Goal: Transaction & Acquisition: Purchase product/service

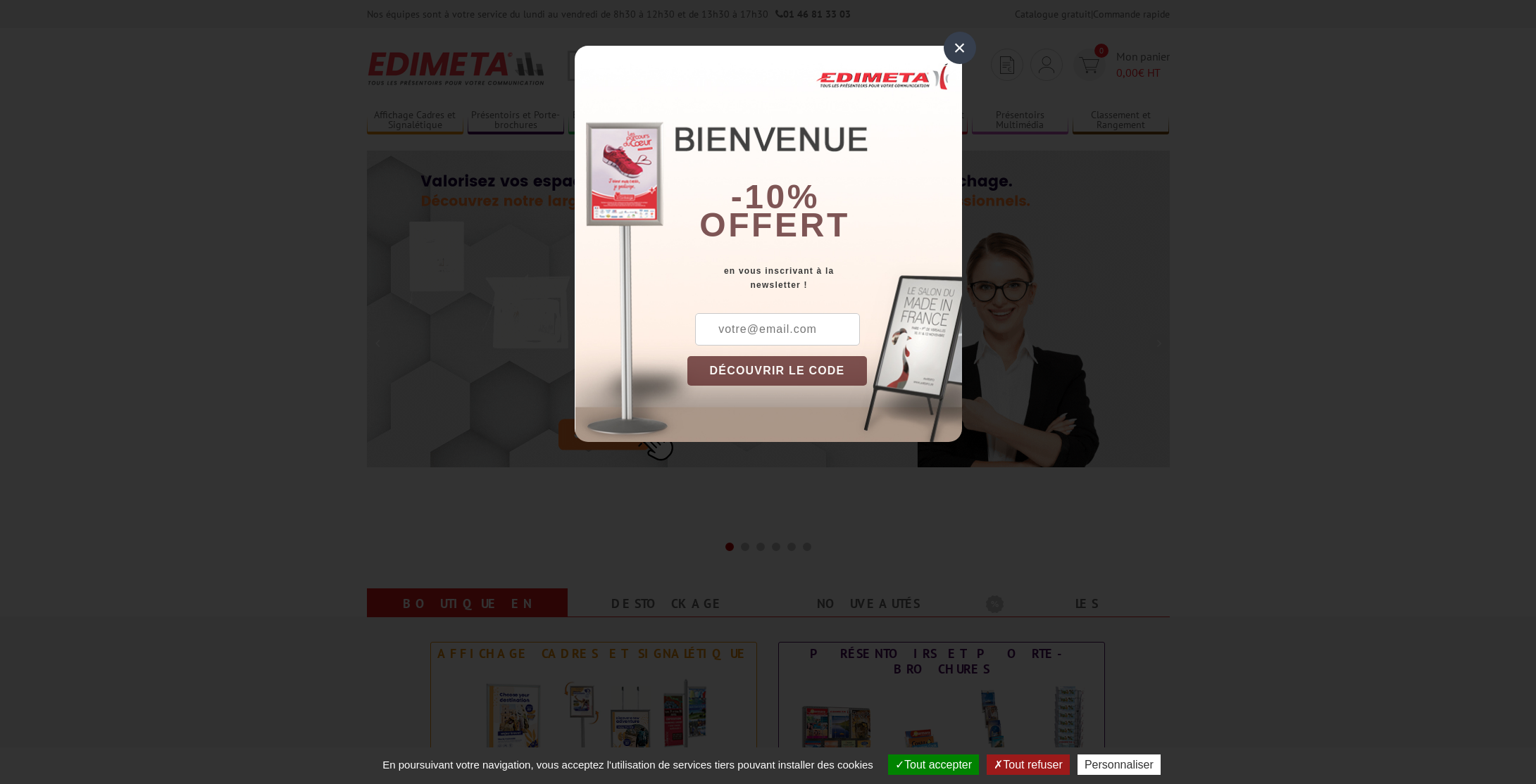
click at [973, 43] on div "×" at bounding box center [959, 48] width 32 height 32
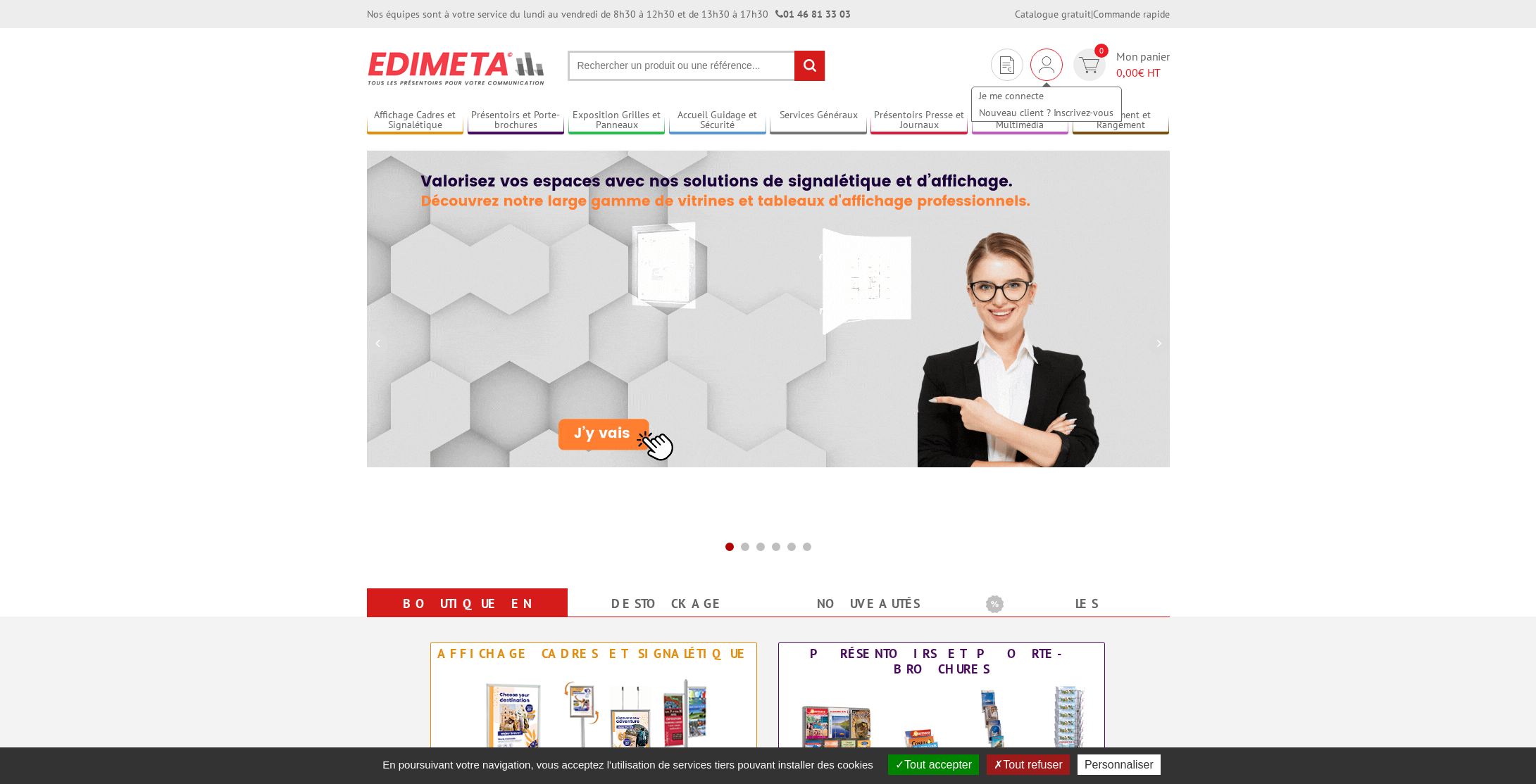
click at [1047, 63] on img at bounding box center [1046, 64] width 15 height 17
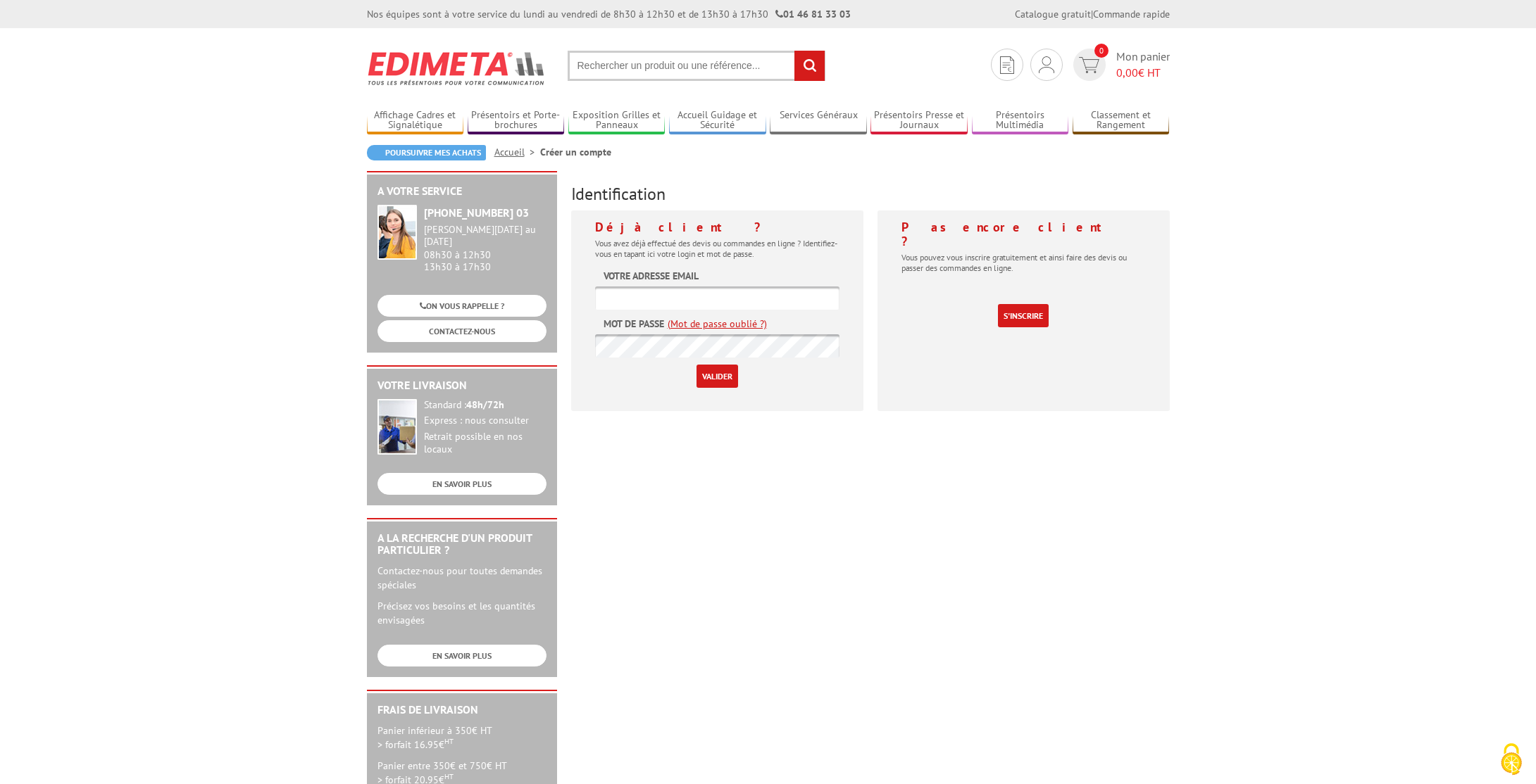
type input "[EMAIL_ADDRESS][DOMAIN_NAME]"
click at [713, 372] on input "Valider" at bounding box center [717, 376] width 41 height 23
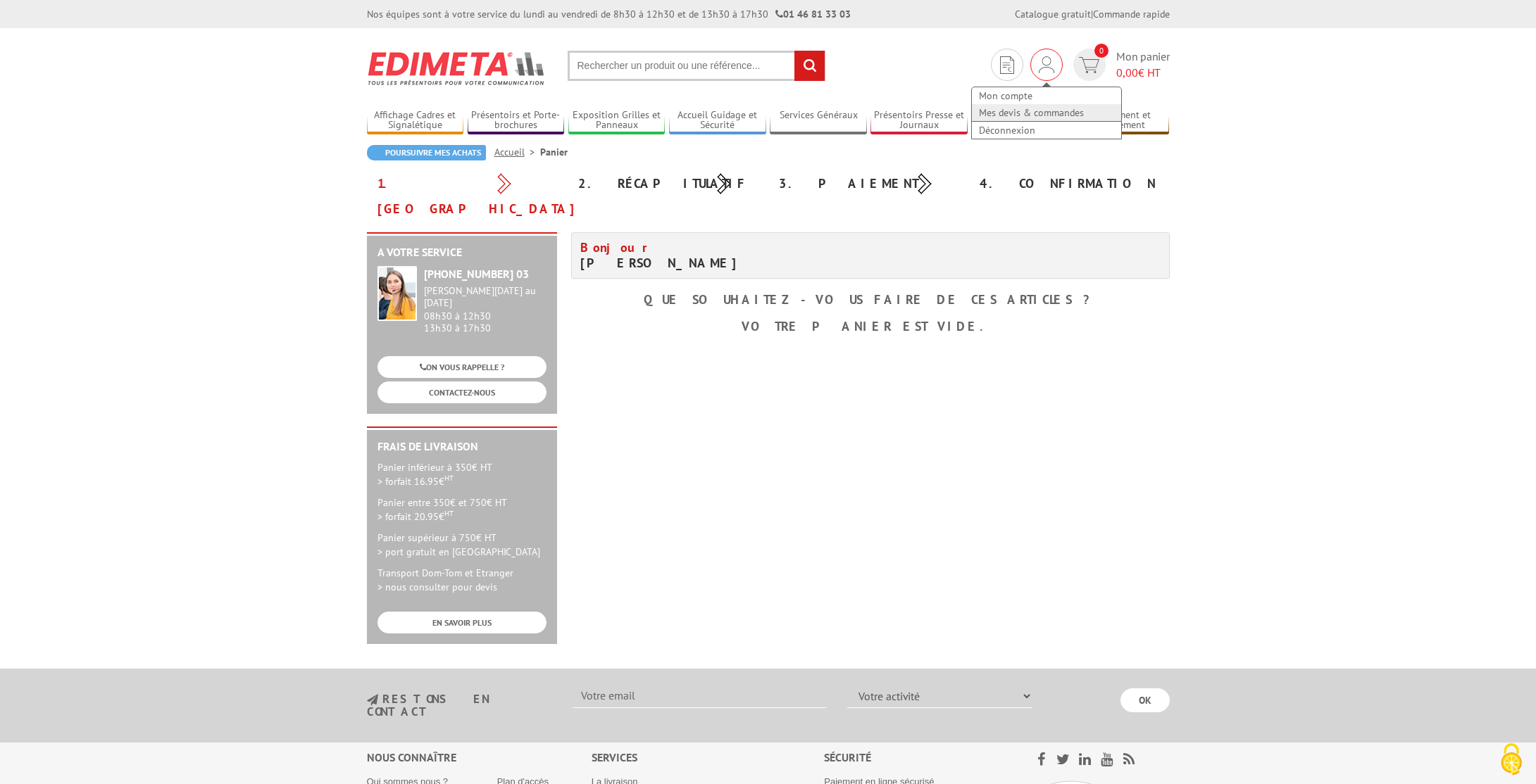
click at [1030, 116] on link "Mes devis & commandes" at bounding box center [1046, 113] width 150 height 17
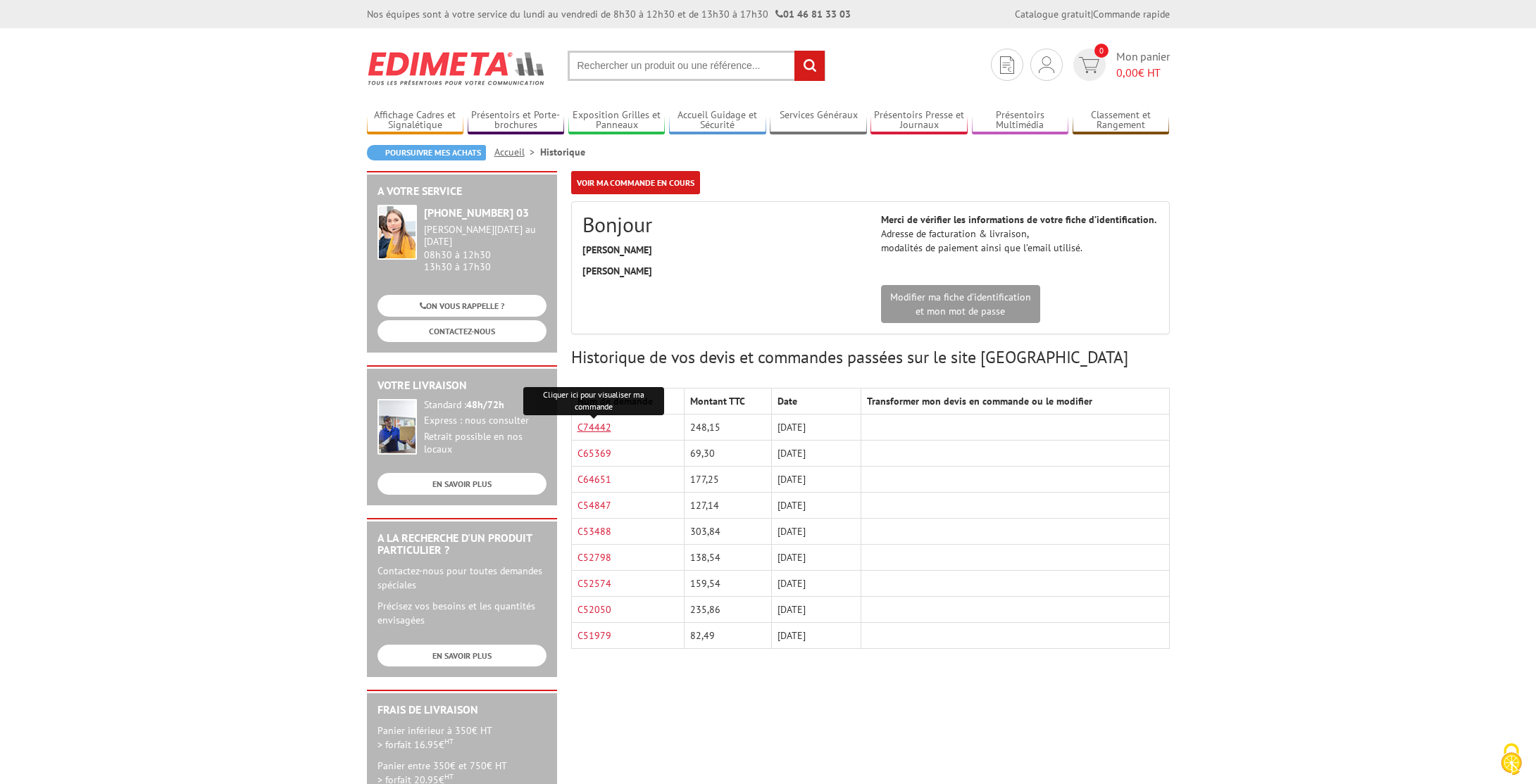
click at [599, 426] on link "C74442" at bounding box center [594, 427] width 34 height 13
click at [601, 435] on td "C74442" at bounding box center [628, 428] width 113 height 26
click at [586, 423] on link "C74442" at bounding box center [594, 427] width 34 height 13
click at [591, 427] on link "C74442" at bounding box center [594, 427] width 34 height 13
click at [594, 450] on link "C65369" at bounding box center [594, 453] width 34 height 13
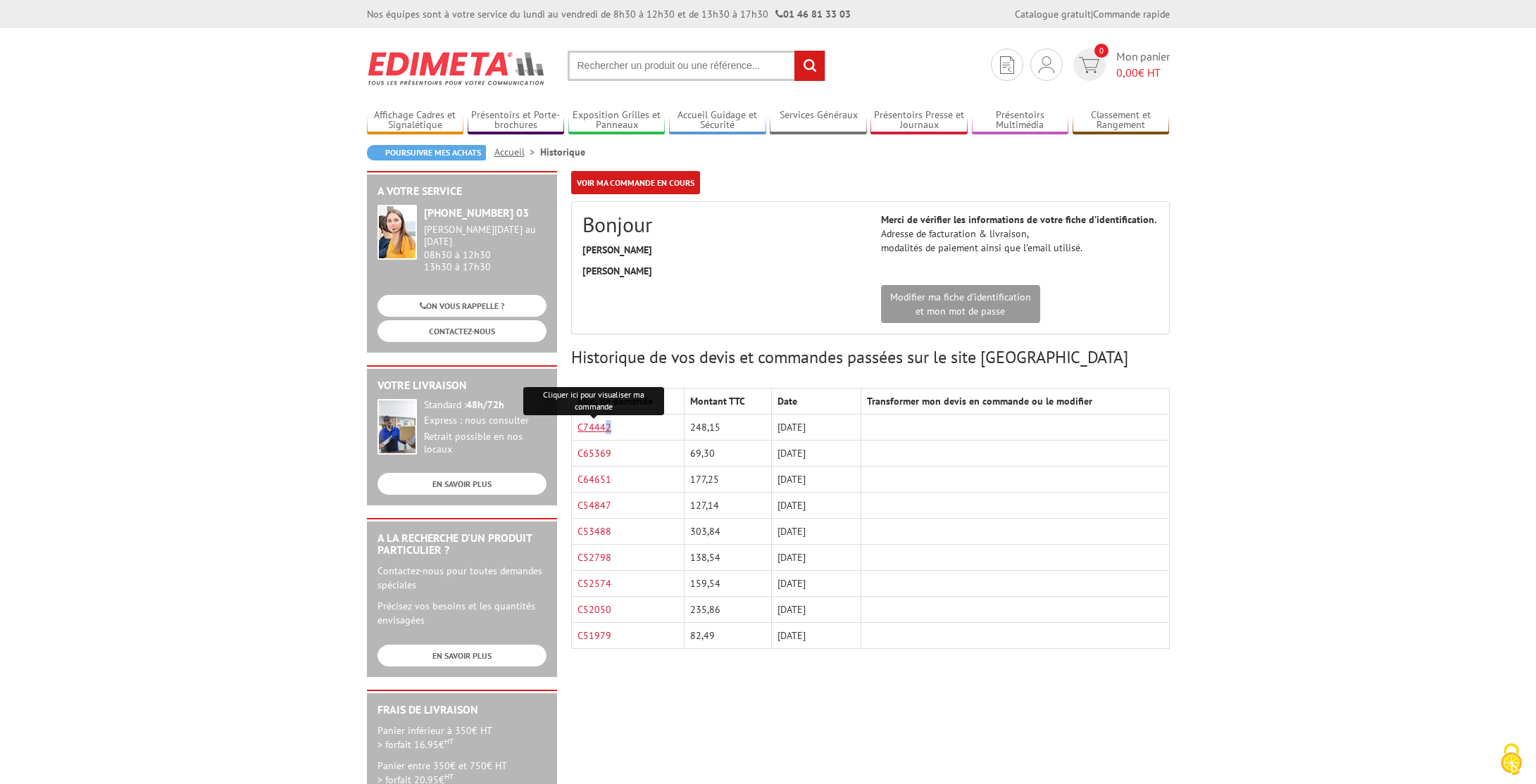
click at [598, 424] on link "C74442" at bounding box center [594, 427] width 34 height 13
click at [622, 73] on input "text" at bounding box center [696, 65] width 258 height 30
paste input "402600"
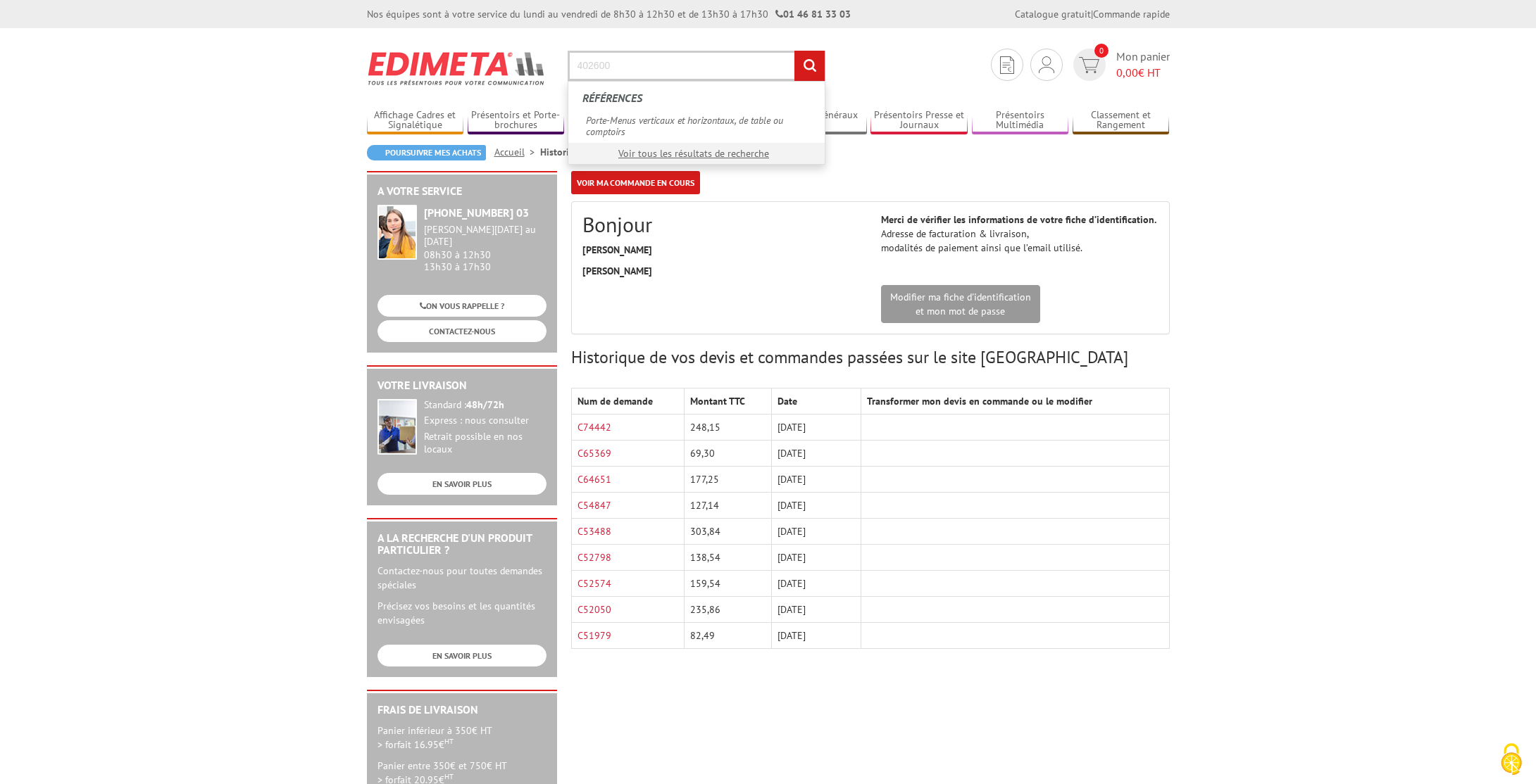
type input "402600"
click at [794, 51] on input "rechercher" at bounding box center [809, 65] width 30 height 30
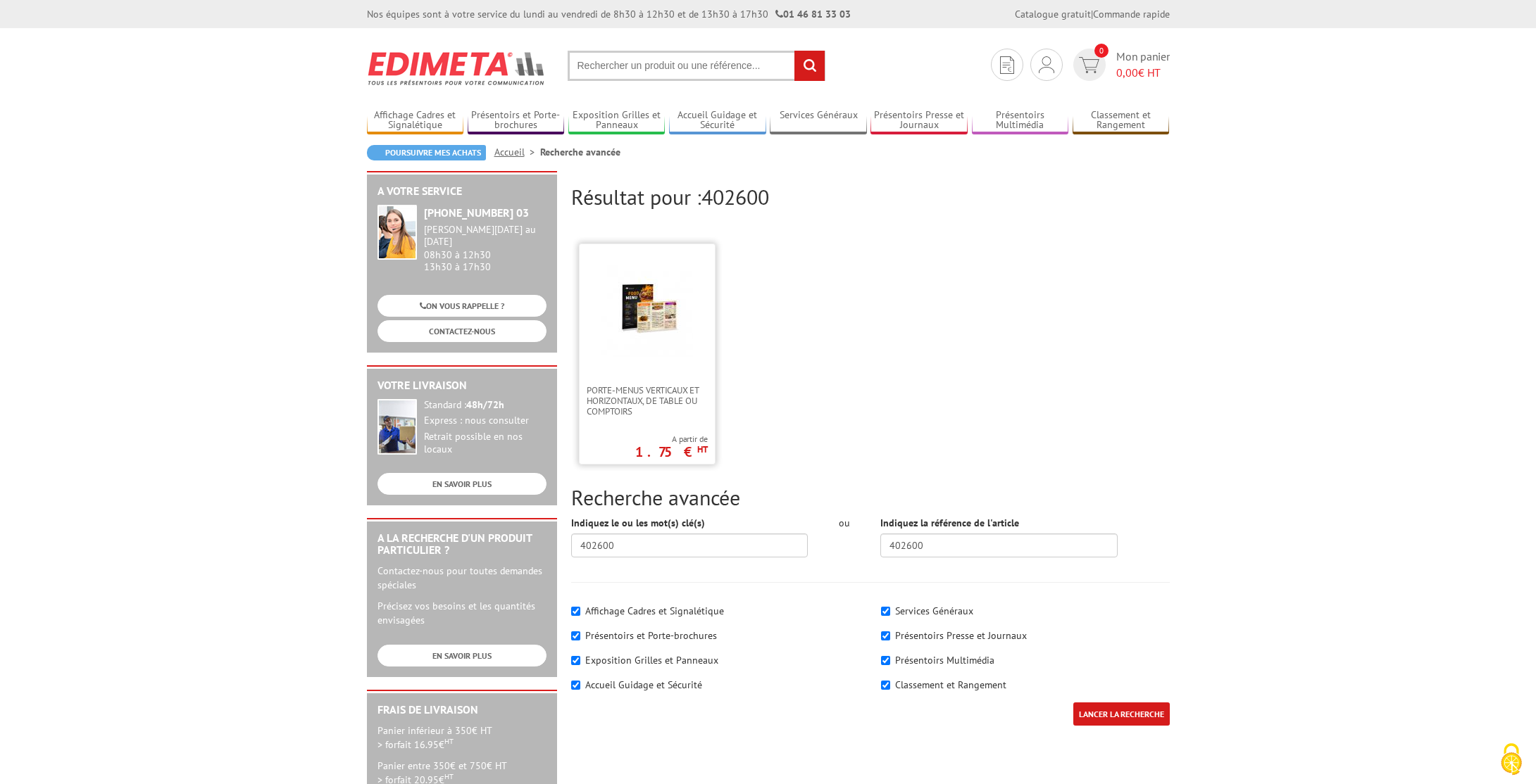
click at [618, 304] on img at bounding box center [646, 310] width 91 height 91
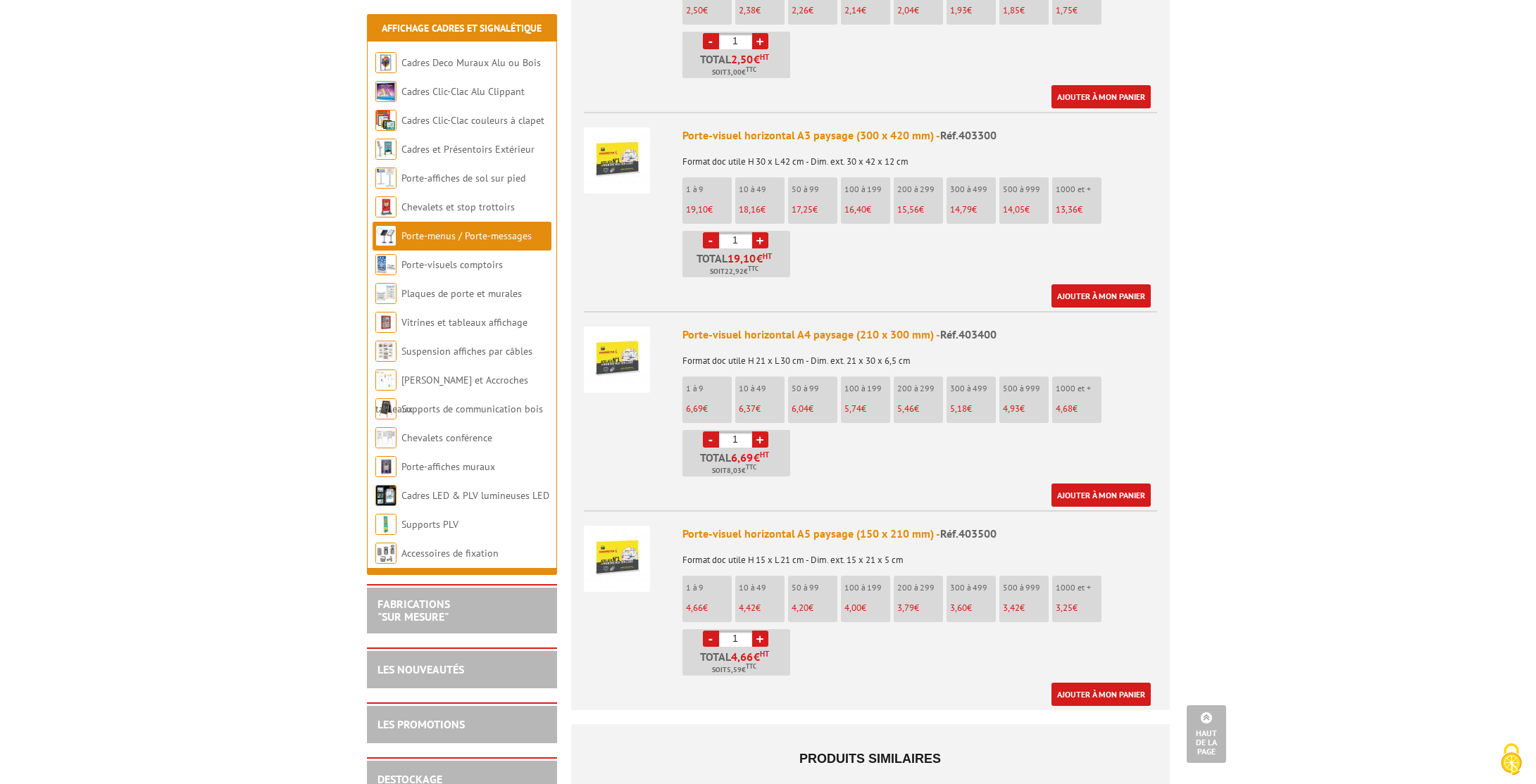
scroll to position [1181, 0]
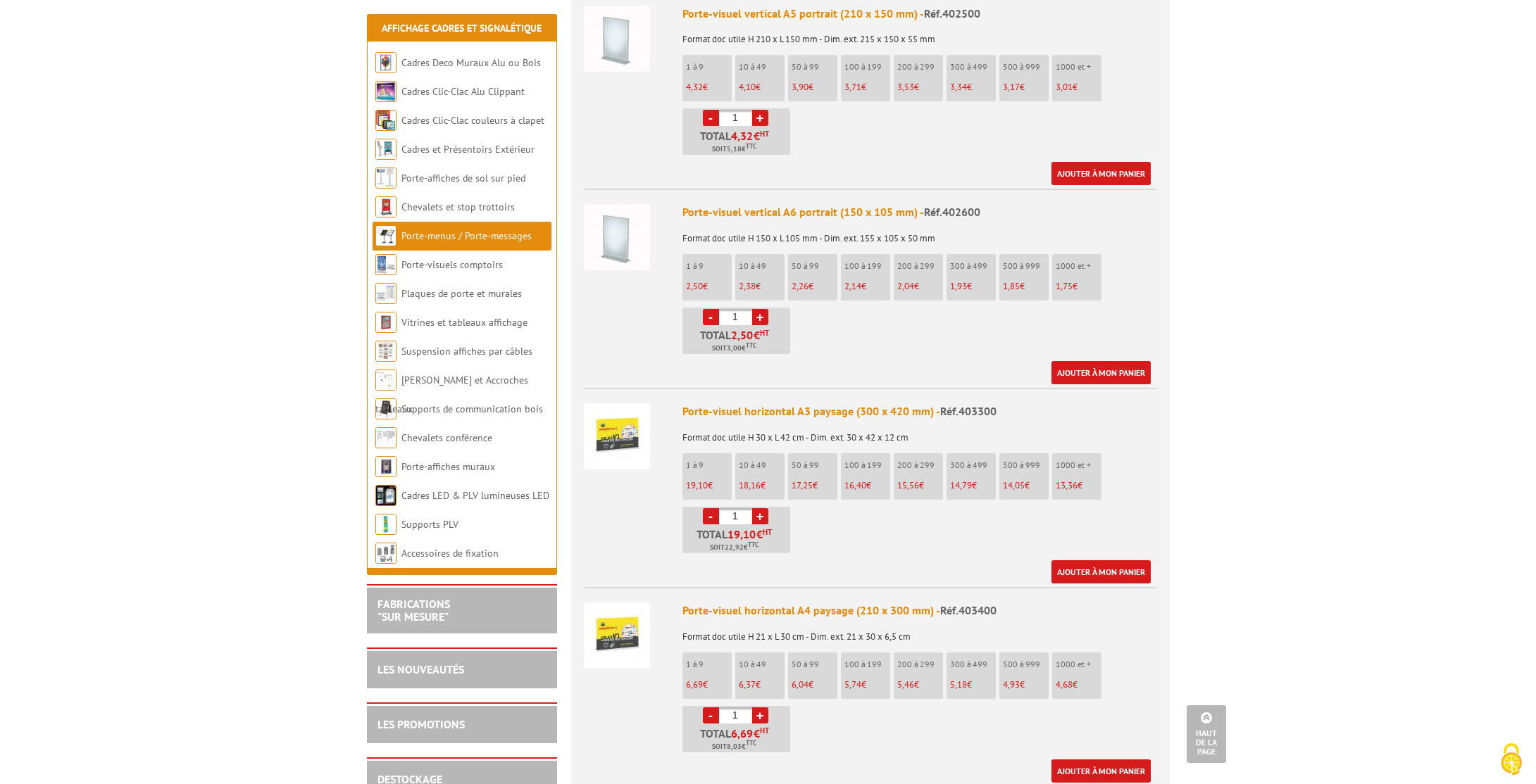
click at [756, 309] on link "+" at bounding box center [760, 317] width 16 height 16
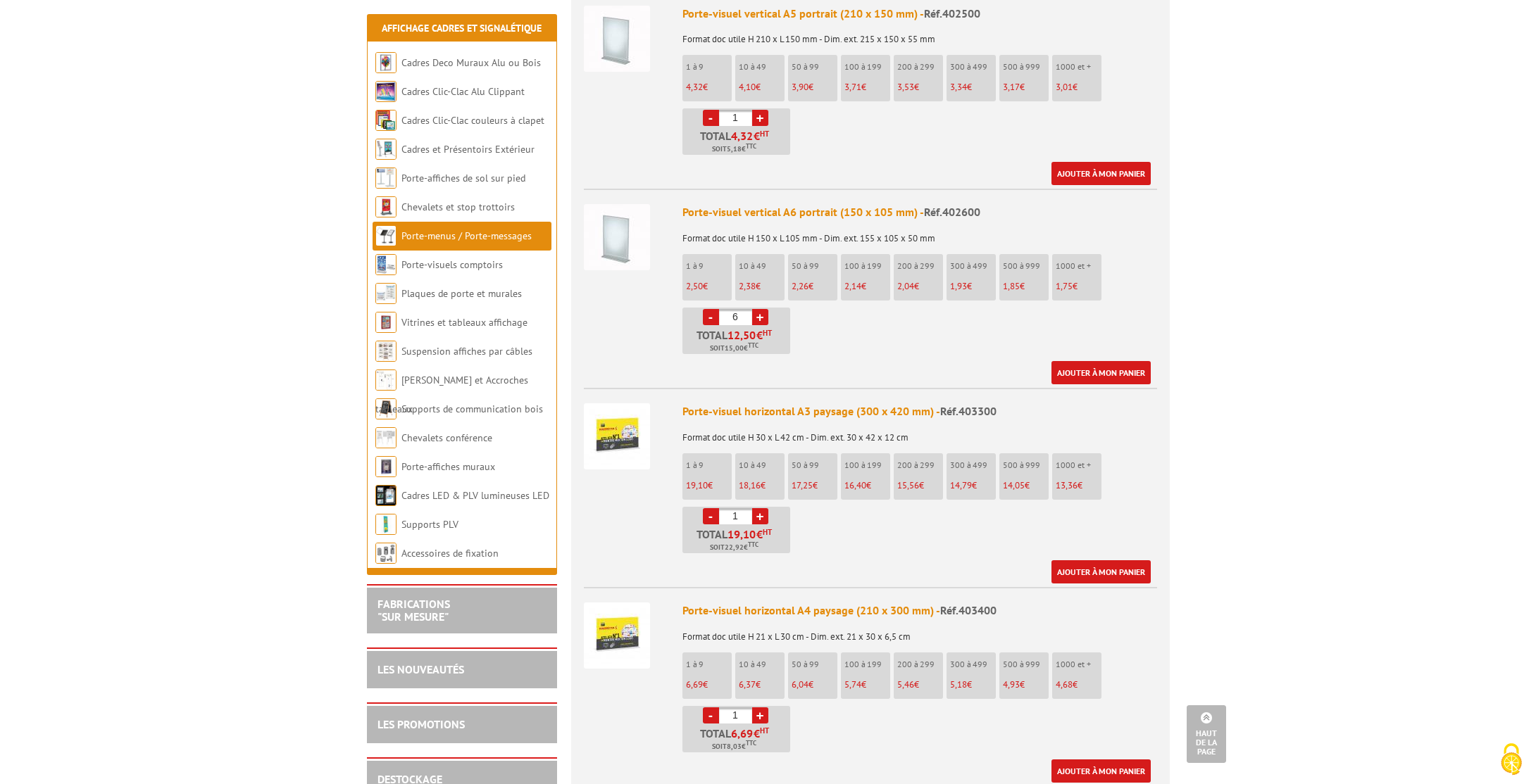
click at [756, 309] on link "+" at bounding box center [760, 317] width 16 height 16
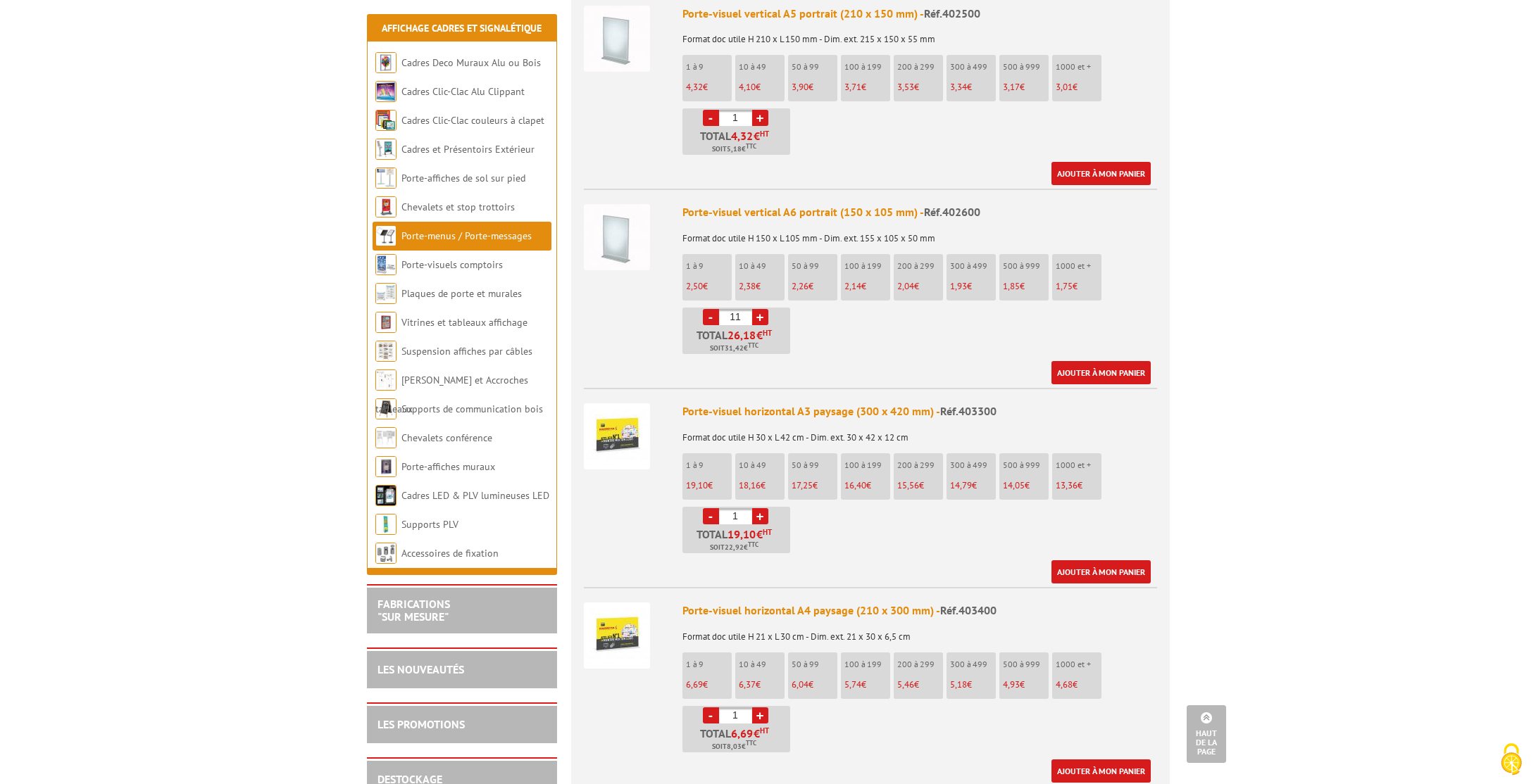
click at [756, 309] on link "+" at bounding box center [760, 317] width 16 height 16
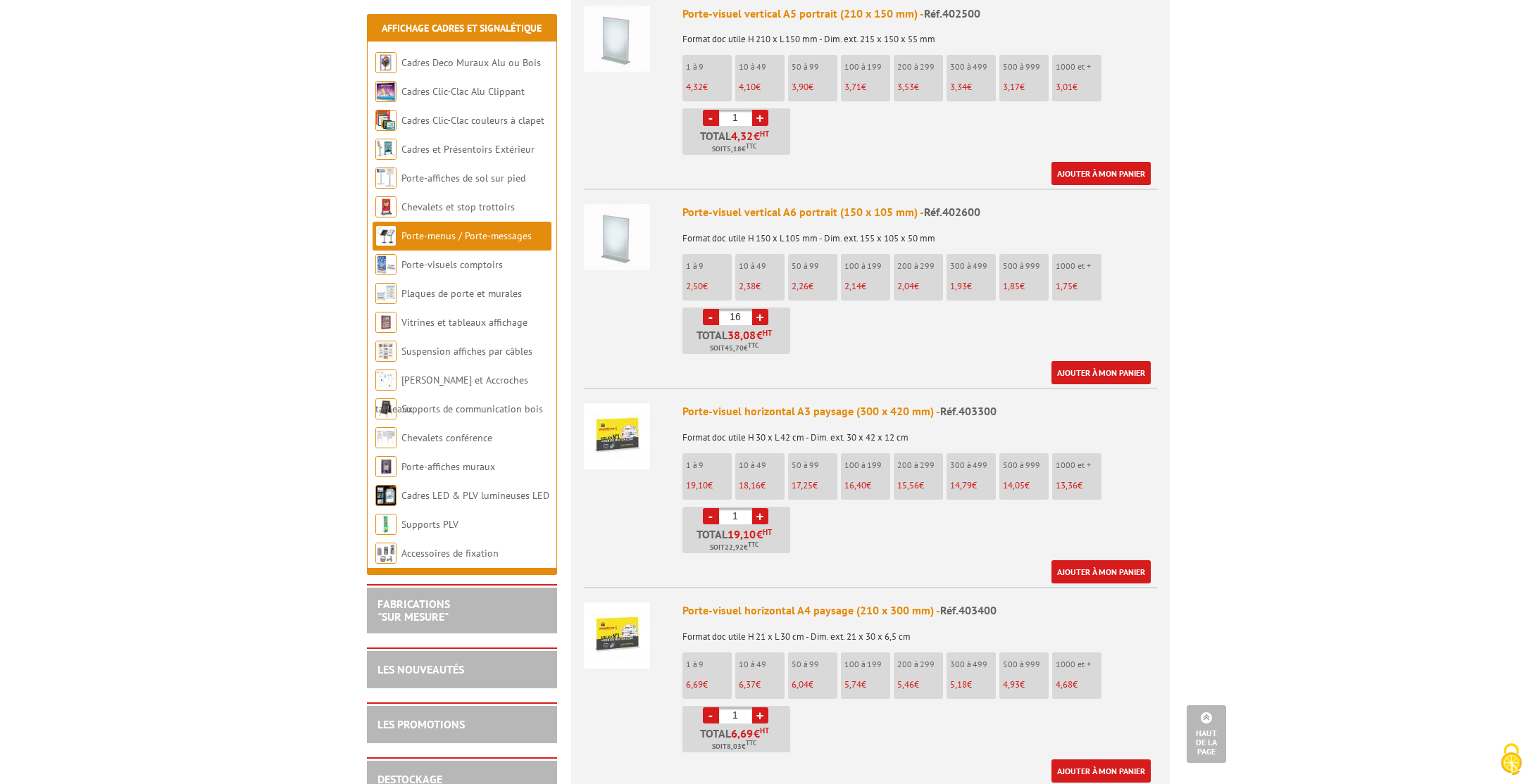
click at [756, 309] on link "+" at bounding box center [760, 317] width 16 height 16
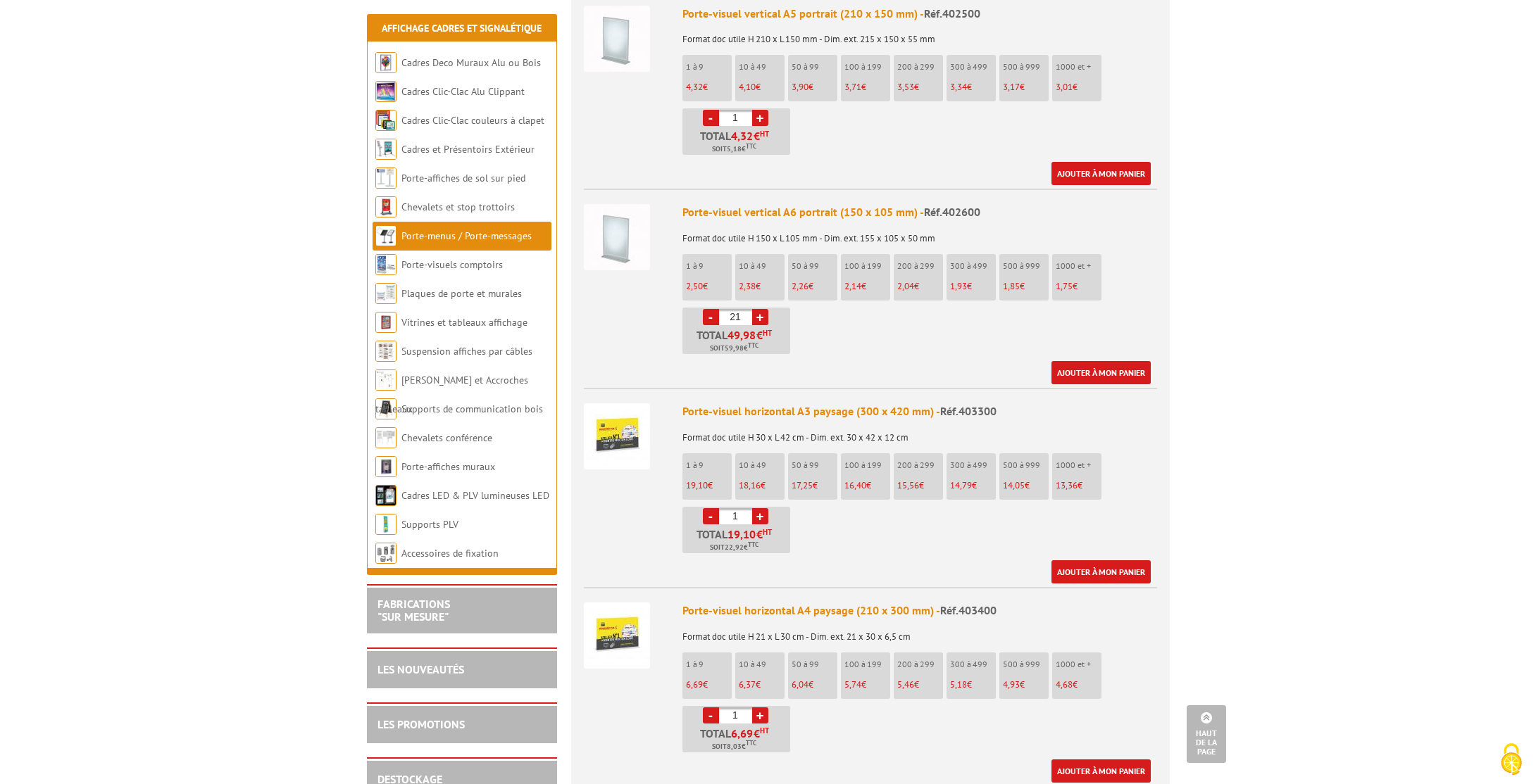
click at [756, 309] on link "+" at bounding box center [760, 317] width 16 height 16
type input "24"
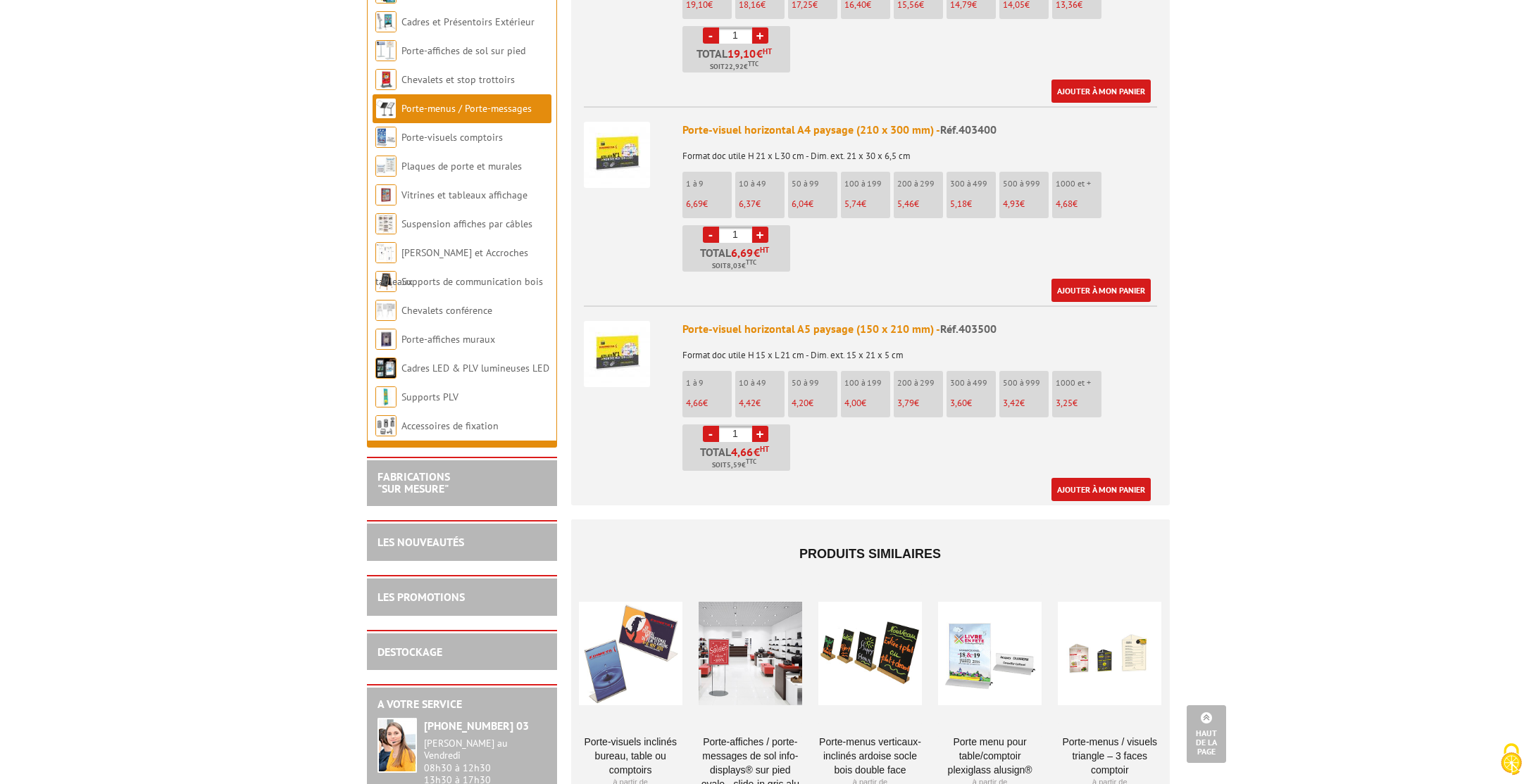
scroll to position [1664, 0]
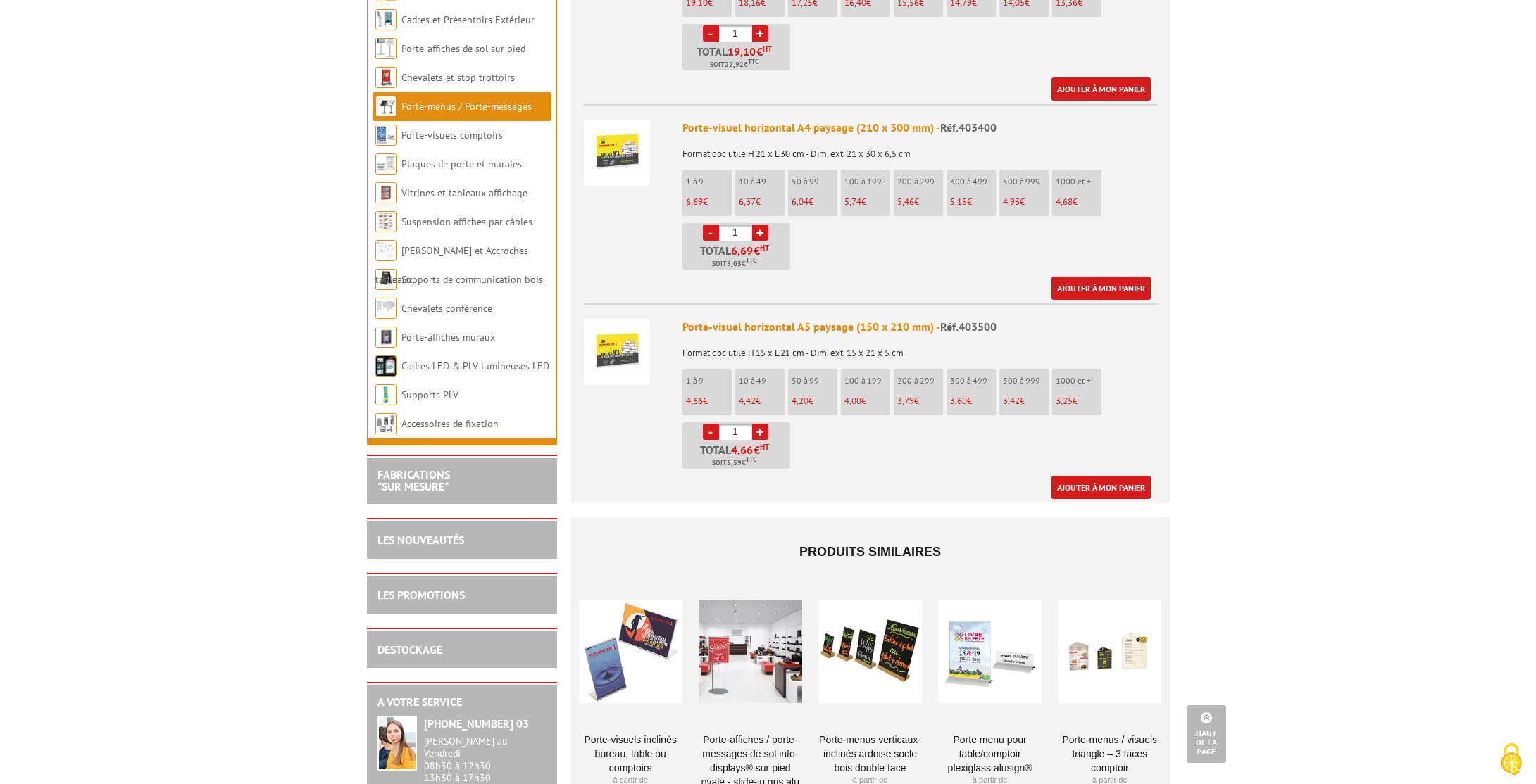
click at [762, 424] on link "+" at bounding box center [760, 431] width 16 height 16
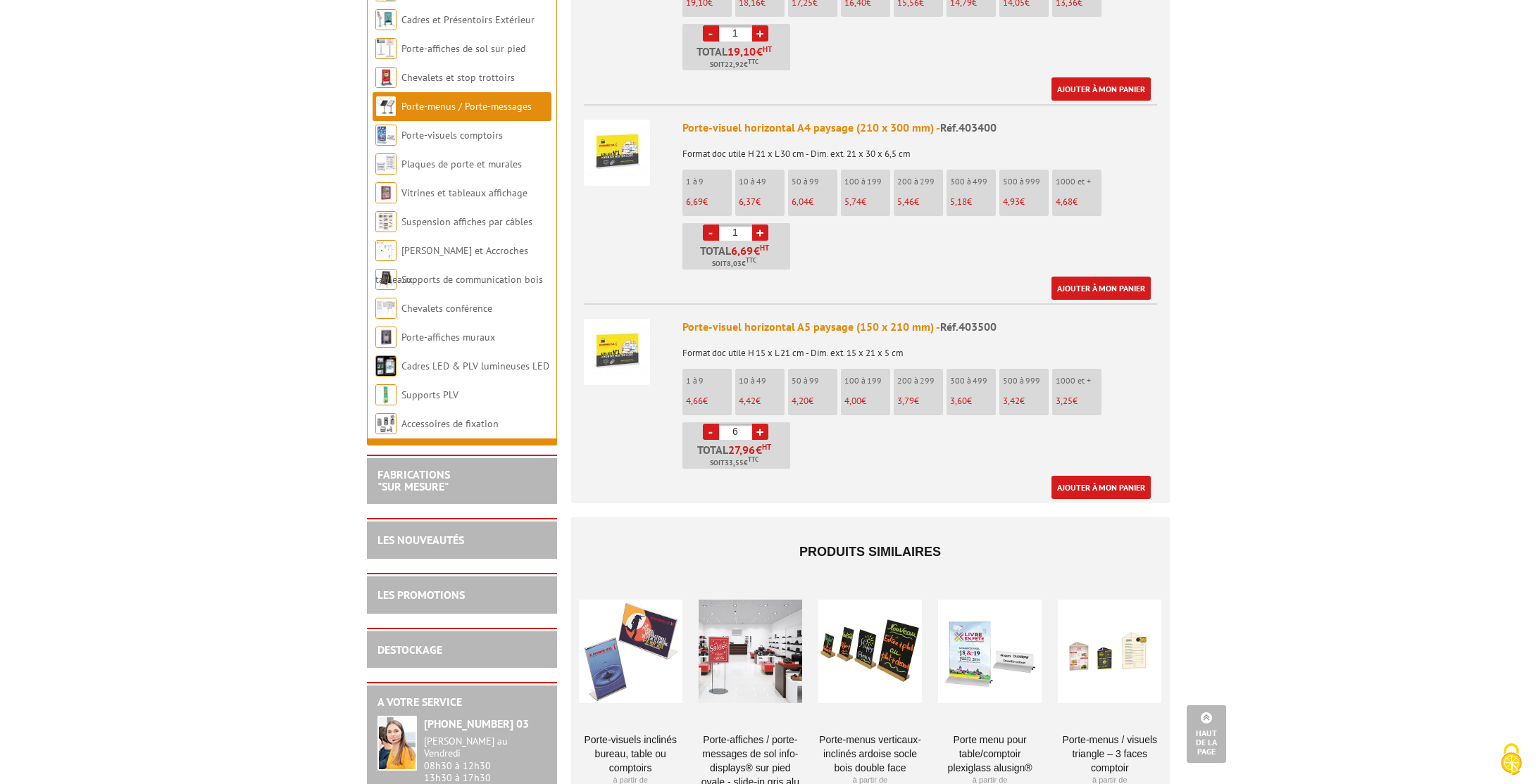
click at [762, 424] on link "+" at bounding box center [760, 431] width 16 height 16
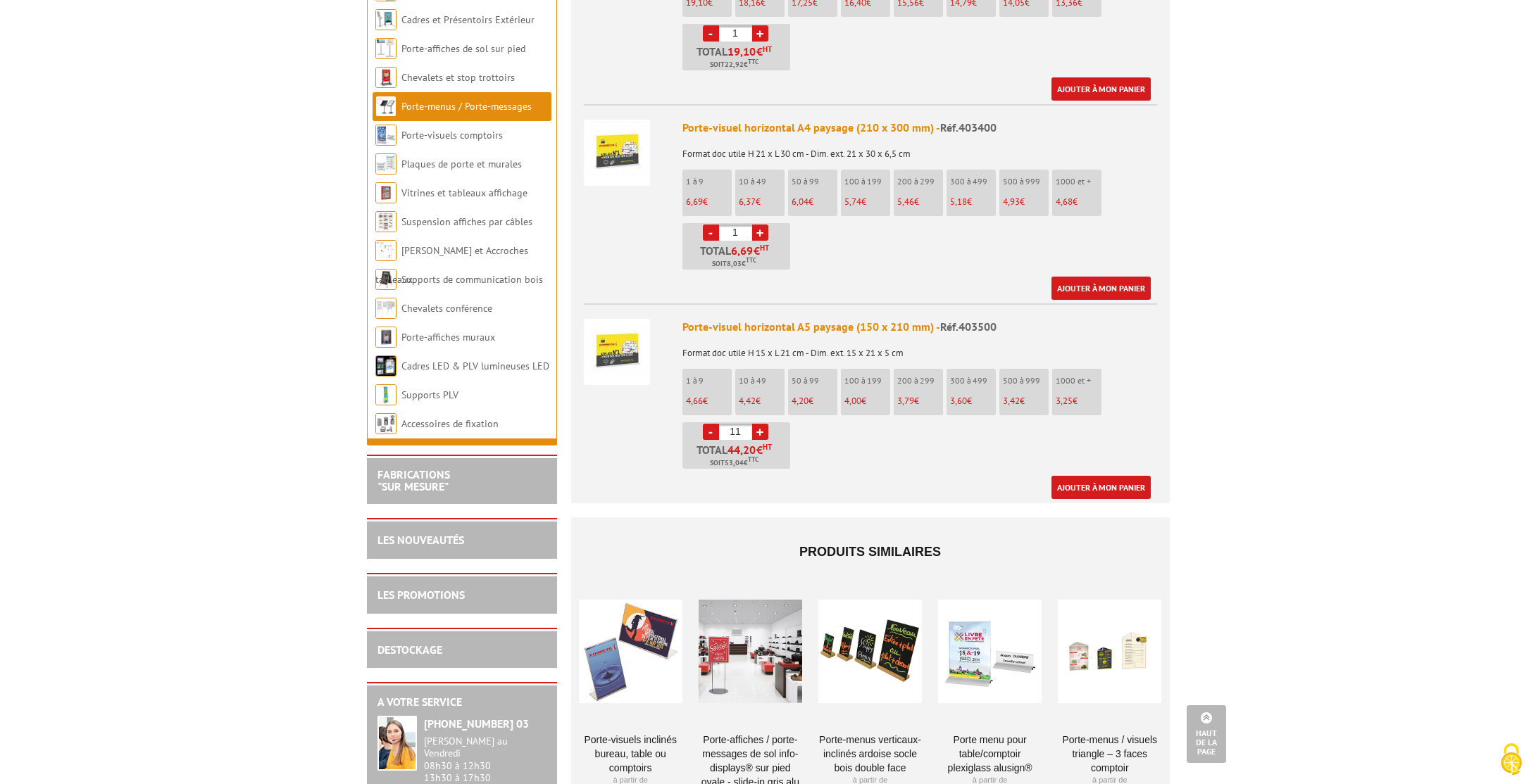
click at [762, 424] on link "+" at bounding box center [760, 431] width 16 height 16
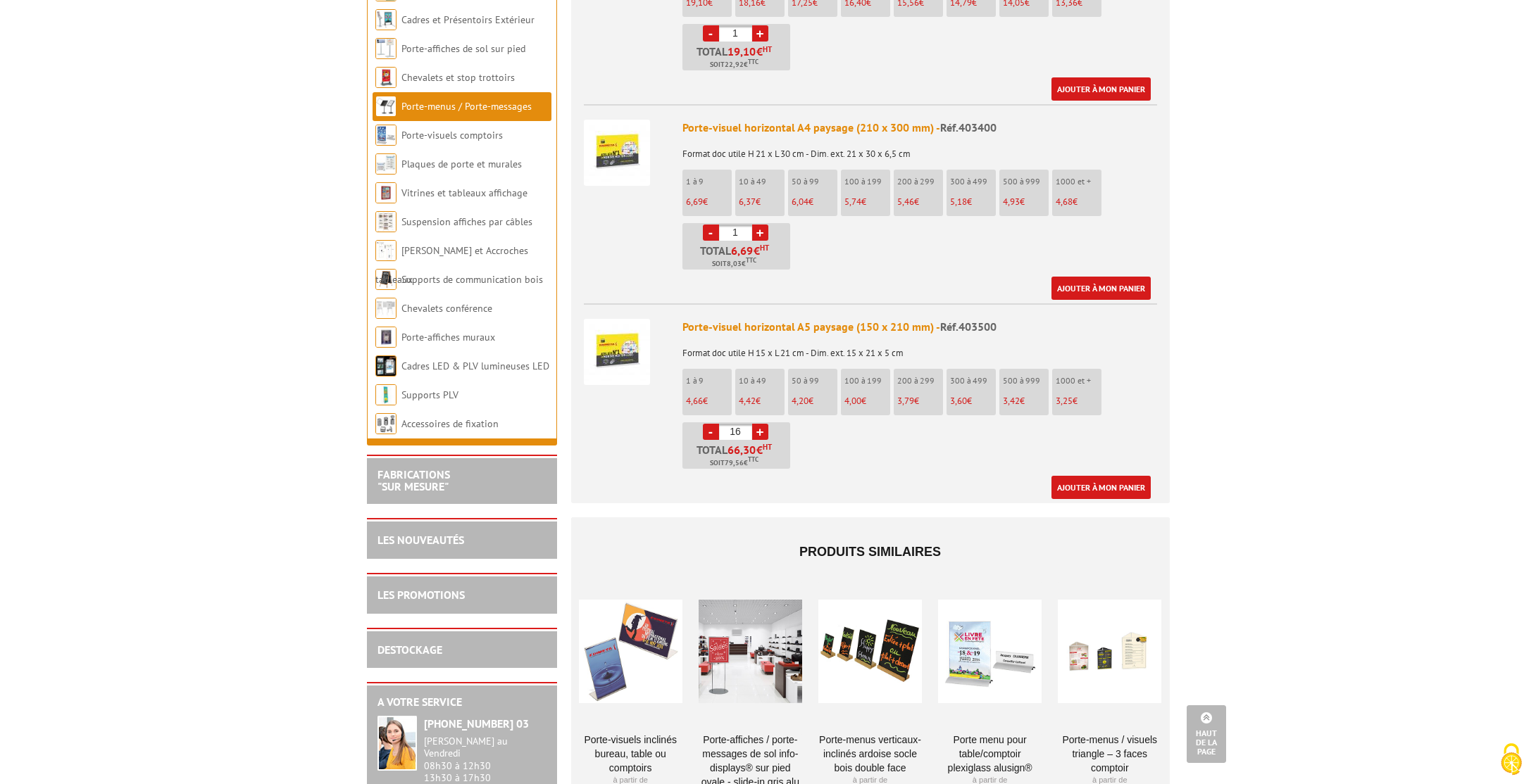
click at [762, 424] on link "+" at bounding box center [760, 431] width 16 height 16
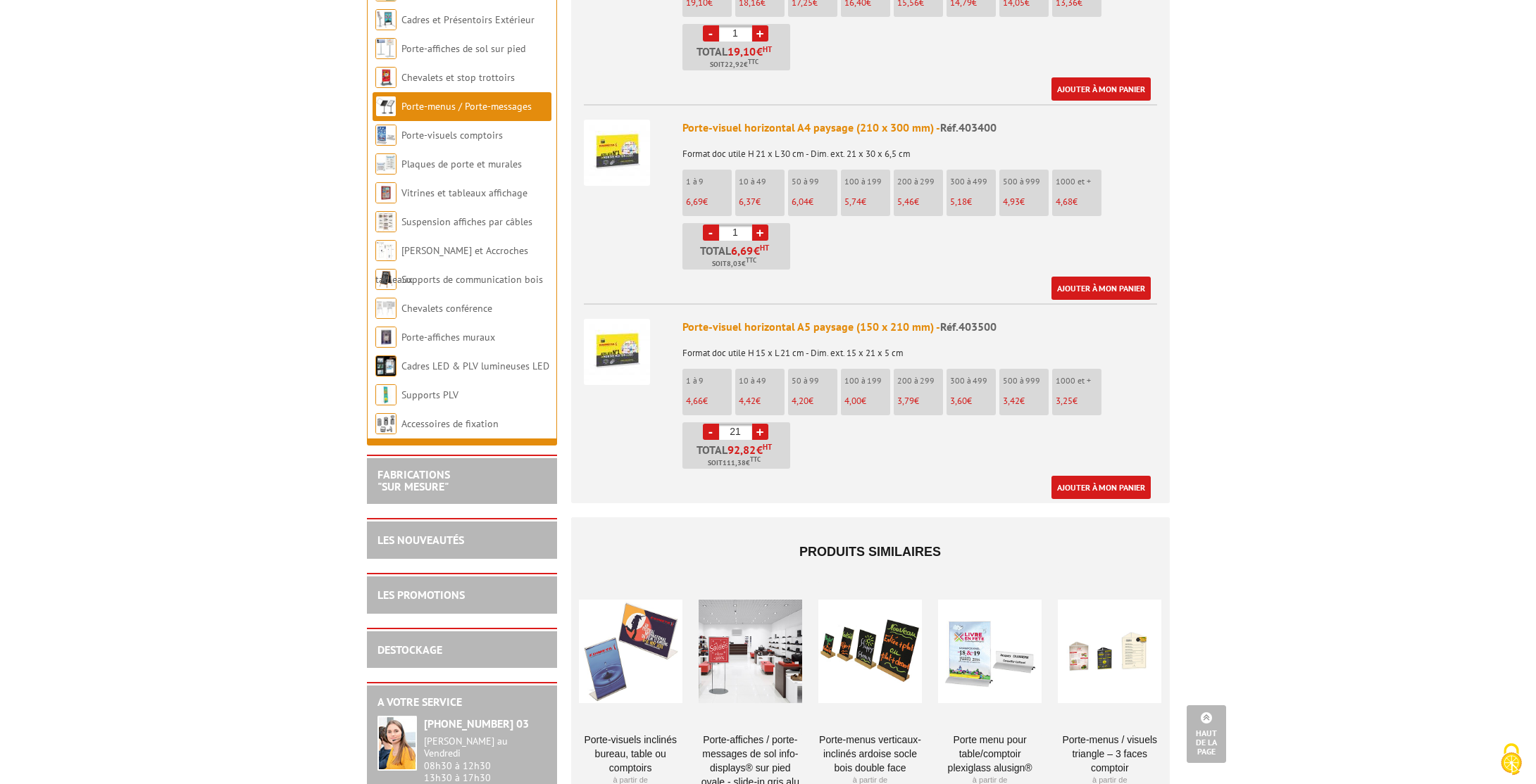
click at [762, 424] on link "+" at bounding box center [760, 431] width 16 height 16
type input "24"
click at [1074, 476] on link "Ajouter à mon panier" at bounding box center [1100, 487] width 99 height 23
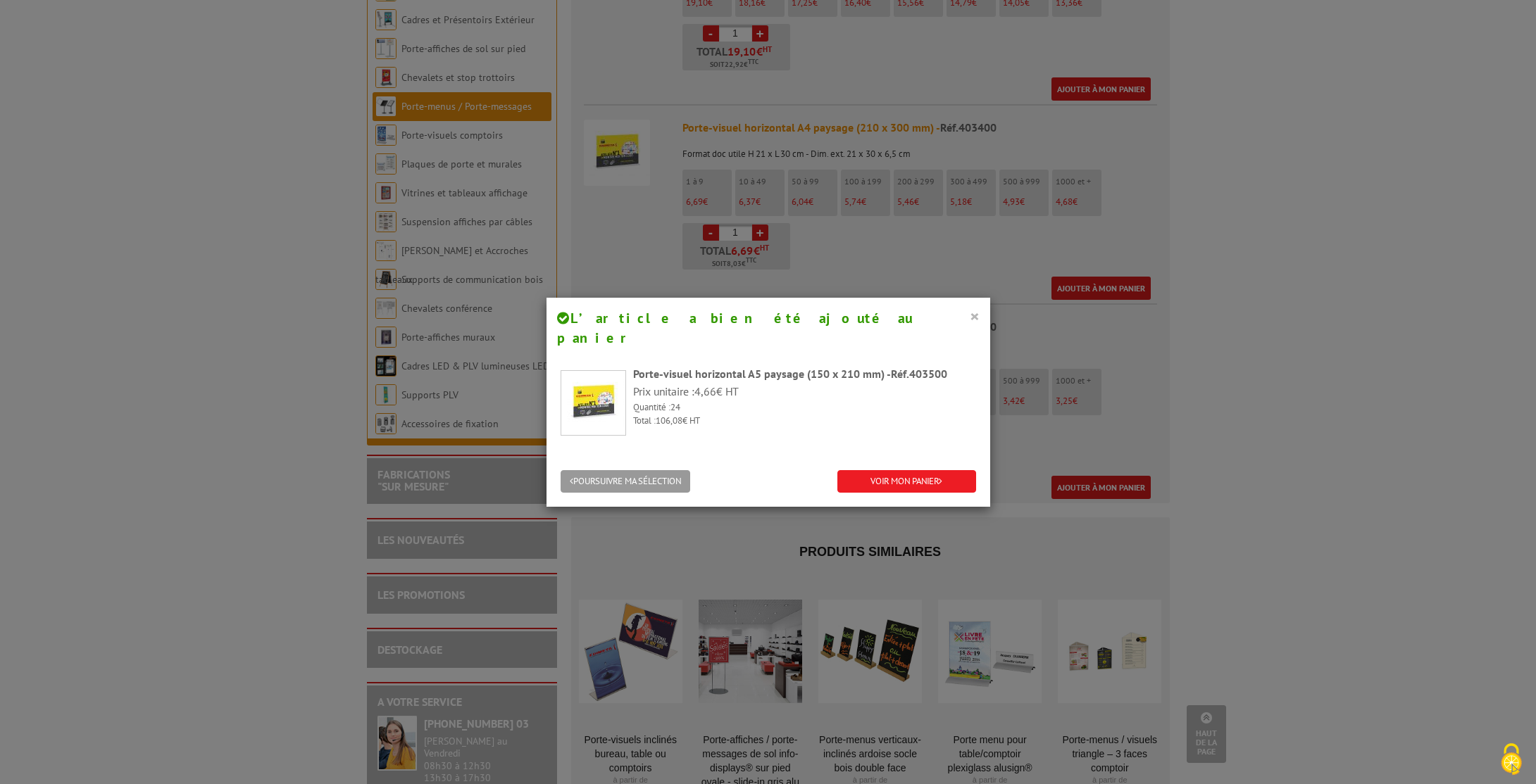
click at [972, 310] on button "×" at bounding box center [974, 316] width 10 height 18
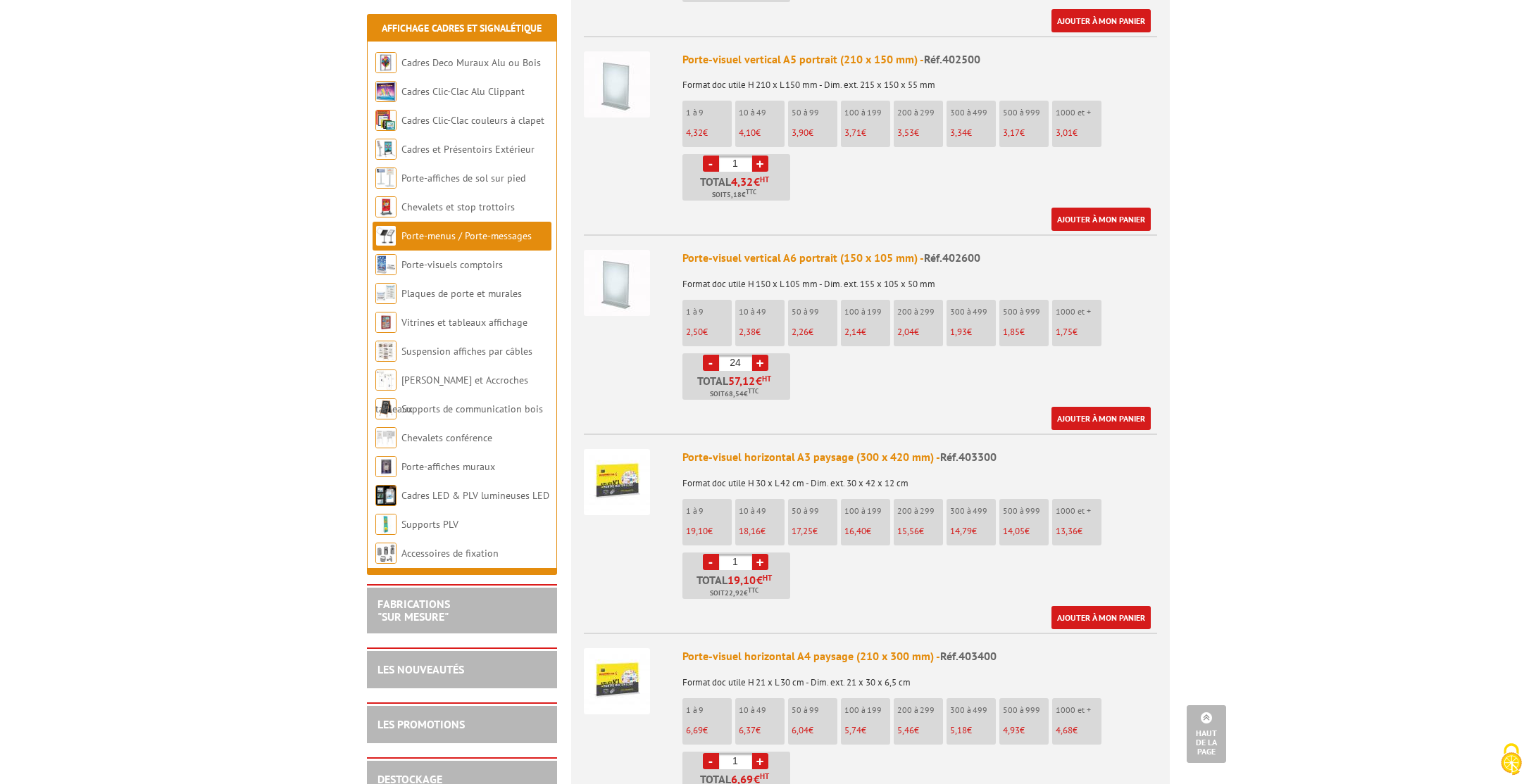
scroll to position [1134, 0]
click at [1108, 408] on link "Ajouter à mon panier" at bounding box center [1100, 419] width 99 height 23
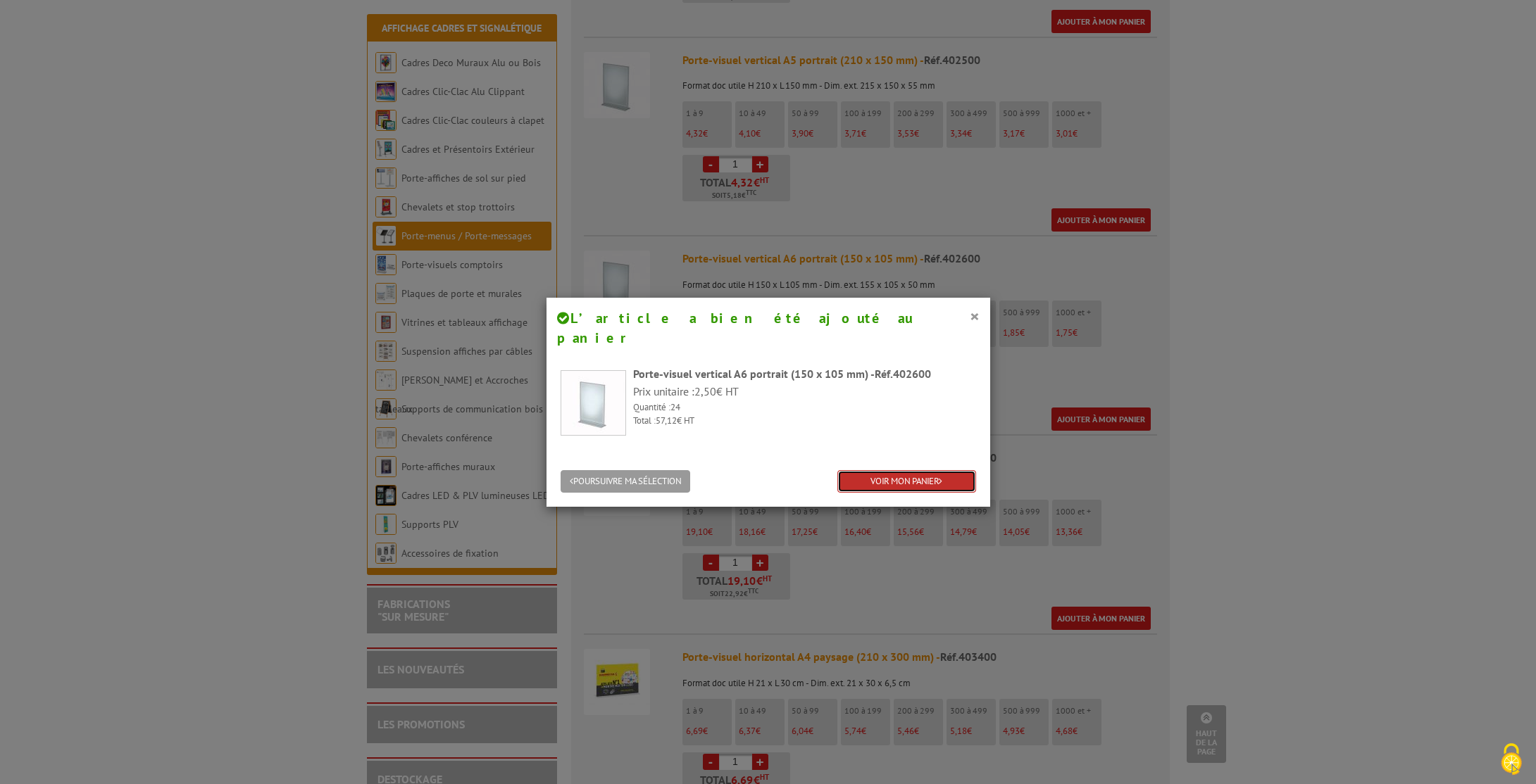
click at [899, 470] on link "VOIR MON PANIER" at bounding box center [906, 481] width 139 height 23
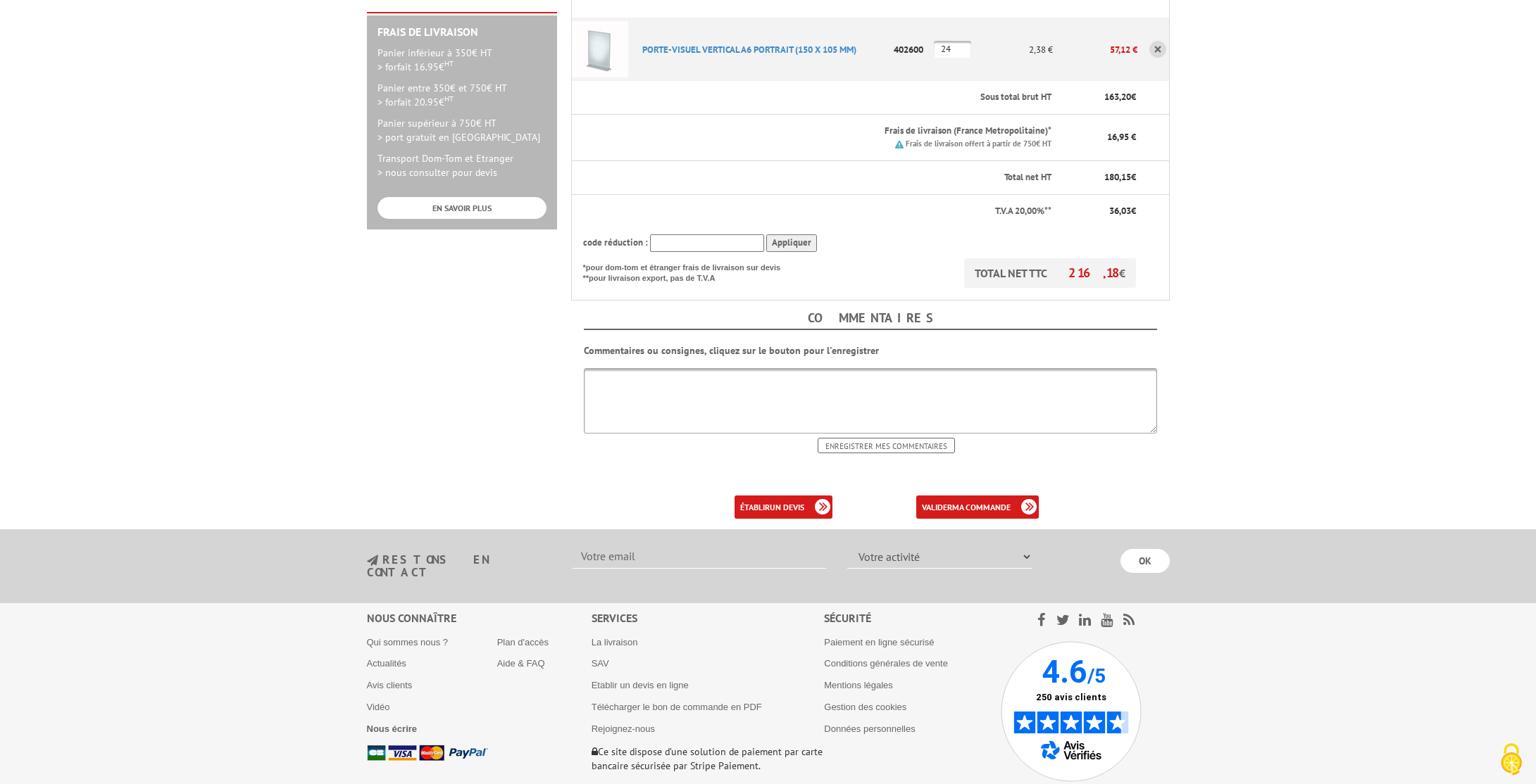
scroll to position [448, 0]
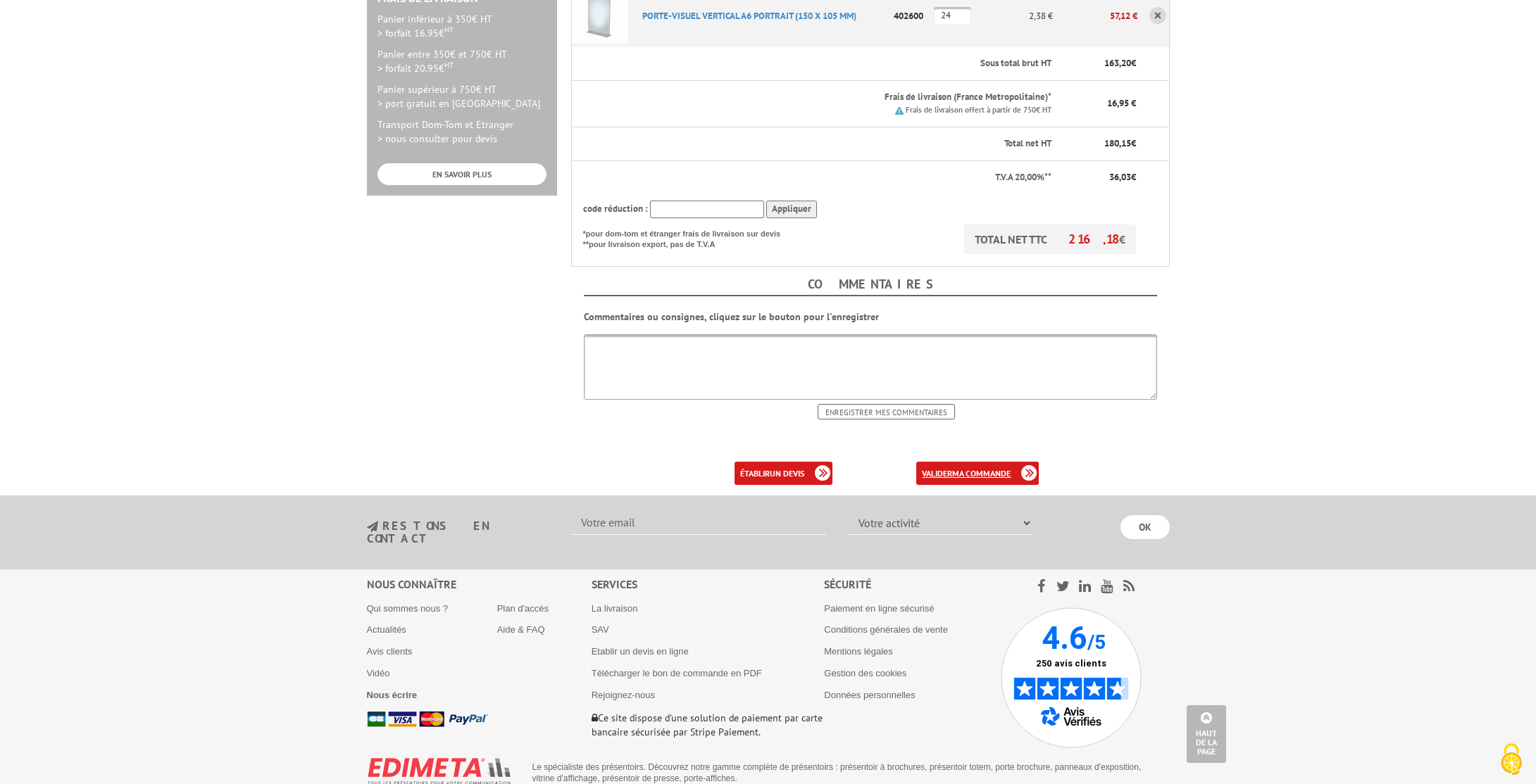
click at [995, 461] on link "valider ma commande" at bounding box center [978, 473] width 123 height 23
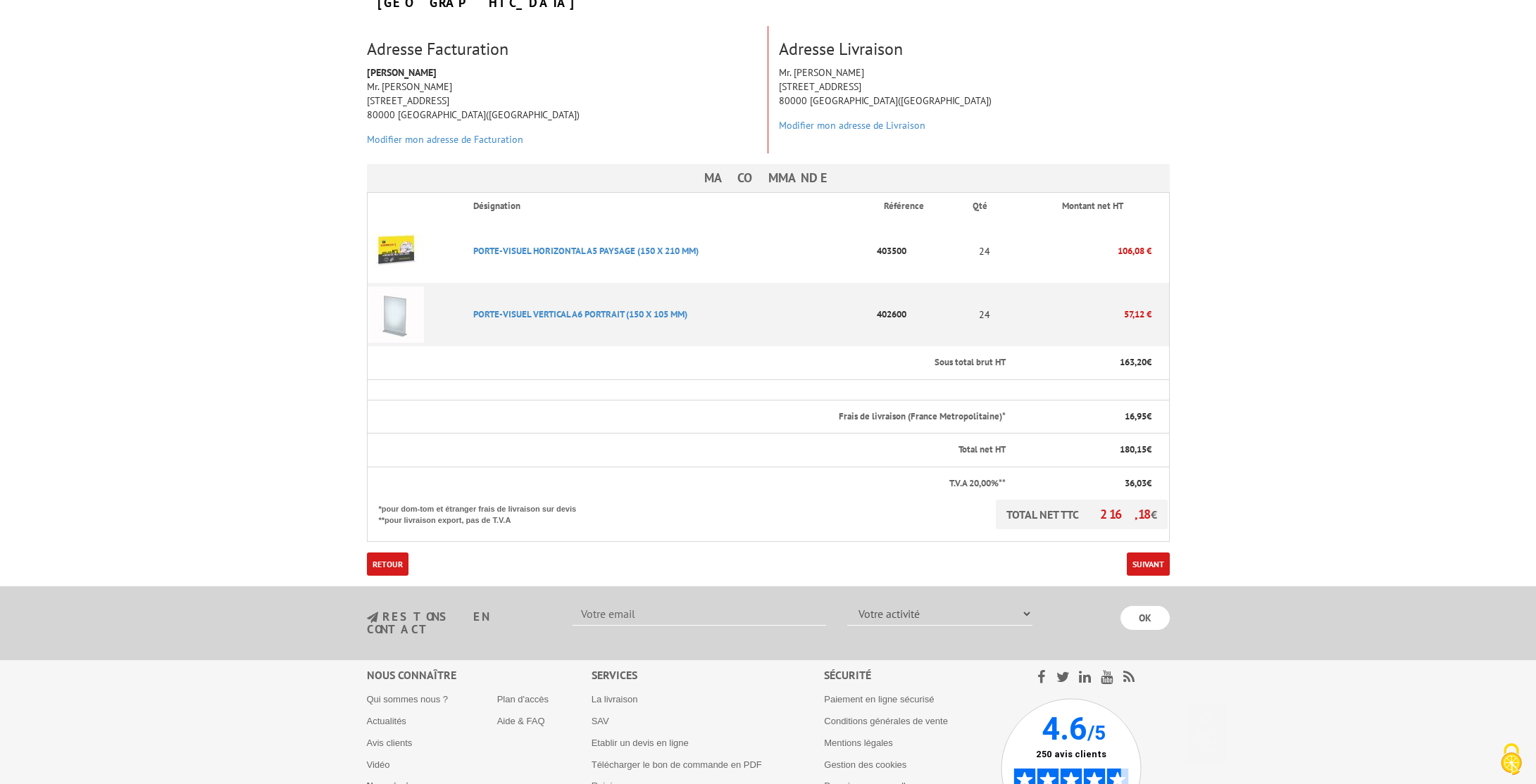
scroll to position [297, 0]
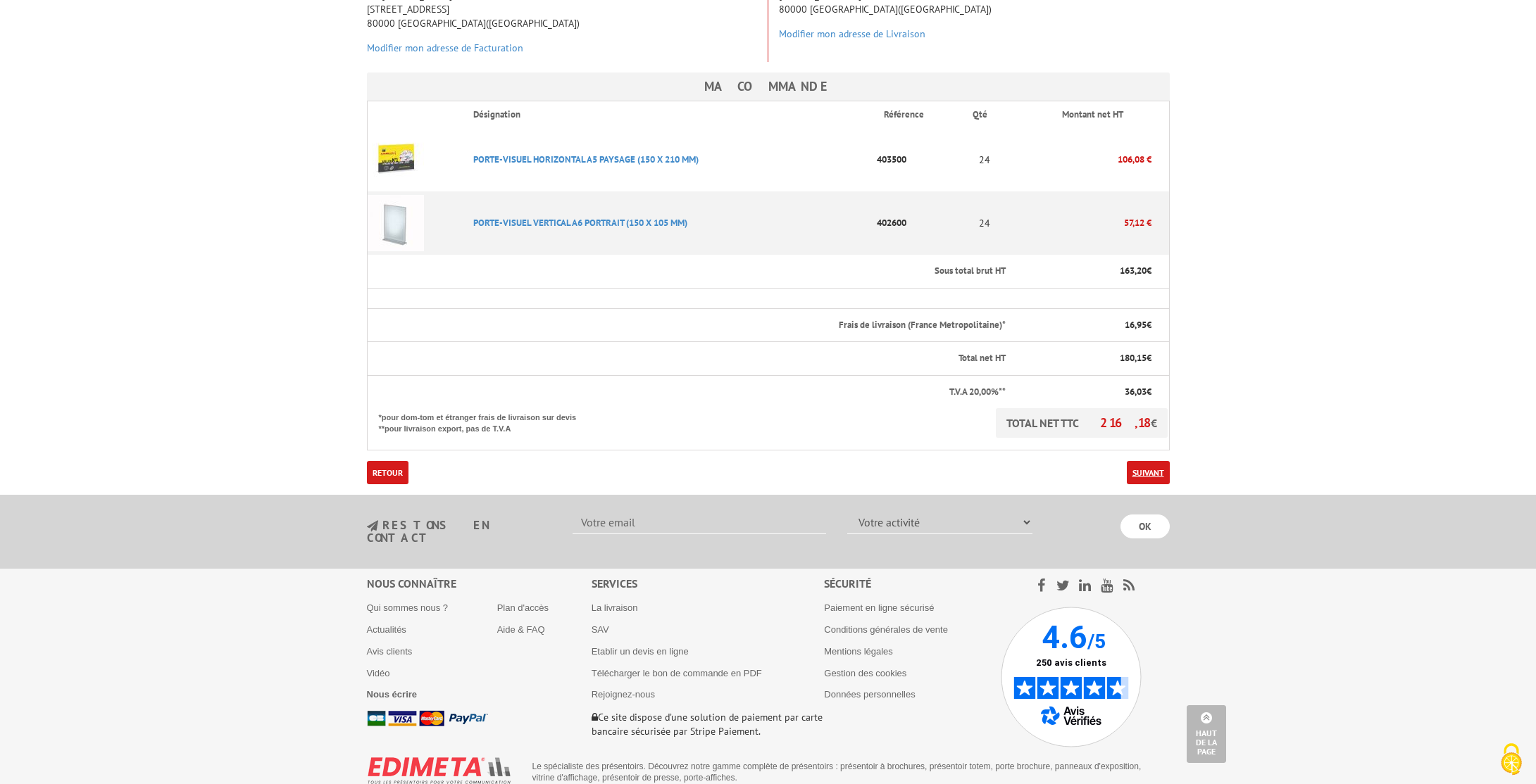
click at [1131, 461] on link "Suivant" at bounding box center [1148, 472] width 43 height 23
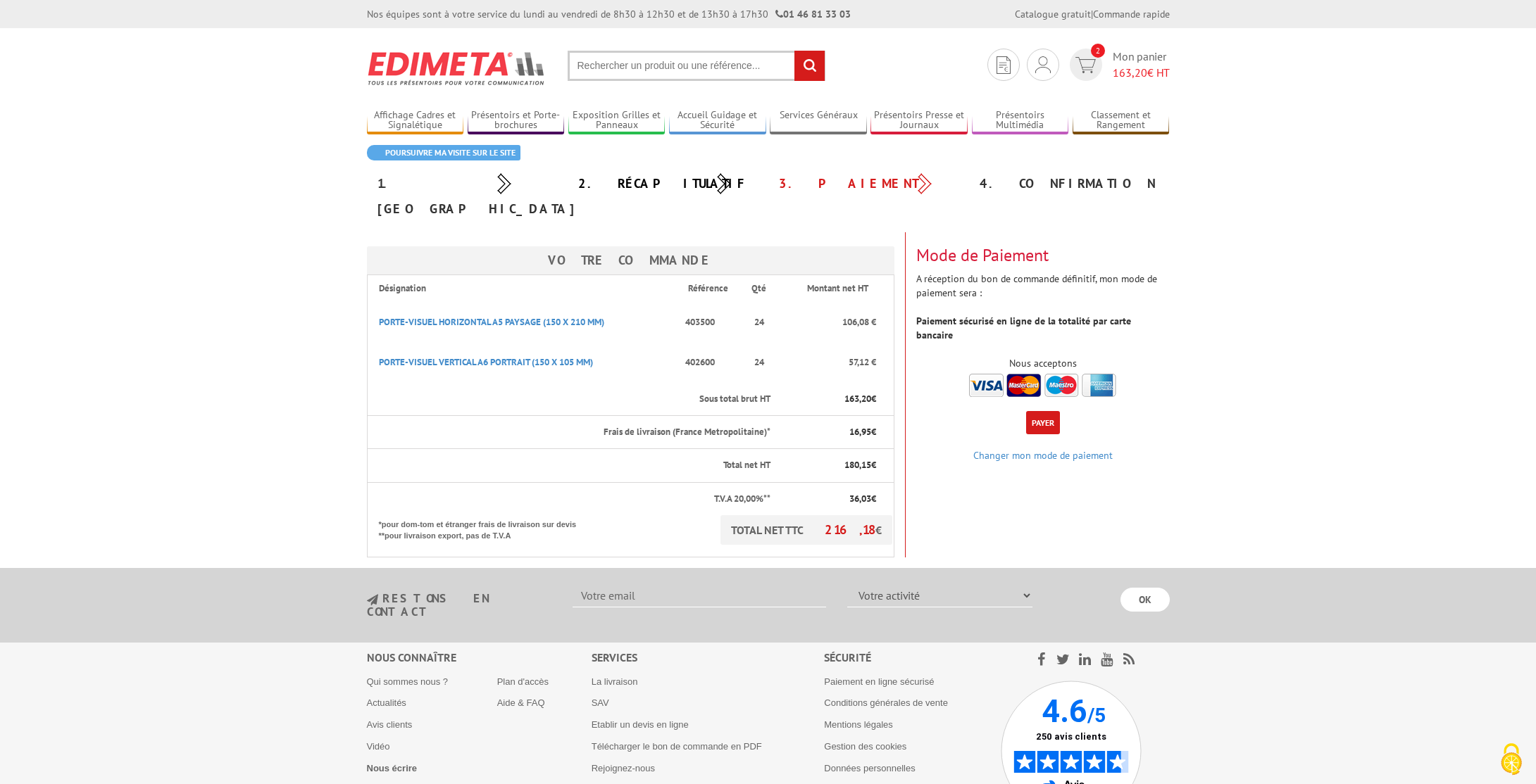
click at [1039, 411] on button "Payer" at bounding box center [1043, 422] width 34 height 23
